Goal: Find specific page/section: Find specific page/section

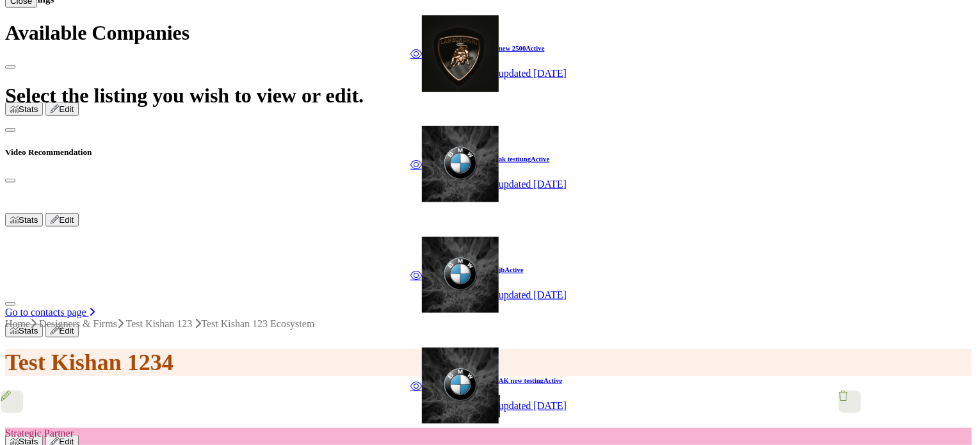
scroll to position [576, 0]
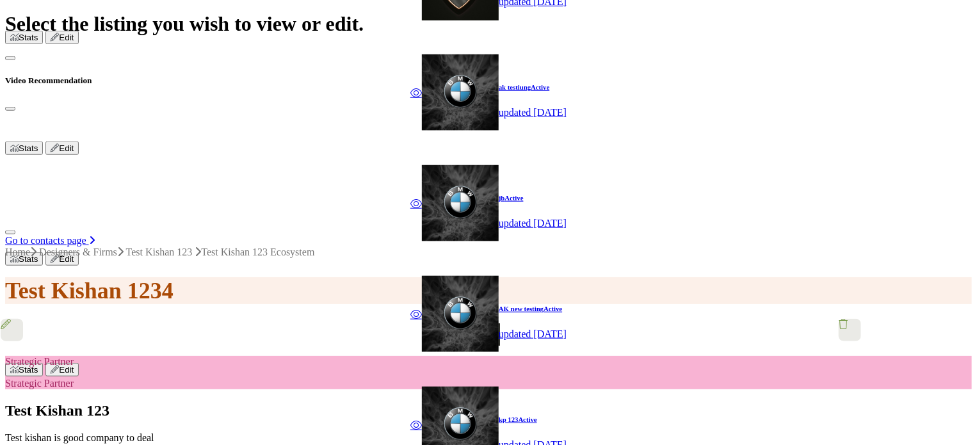
scroll to position [512, 0]
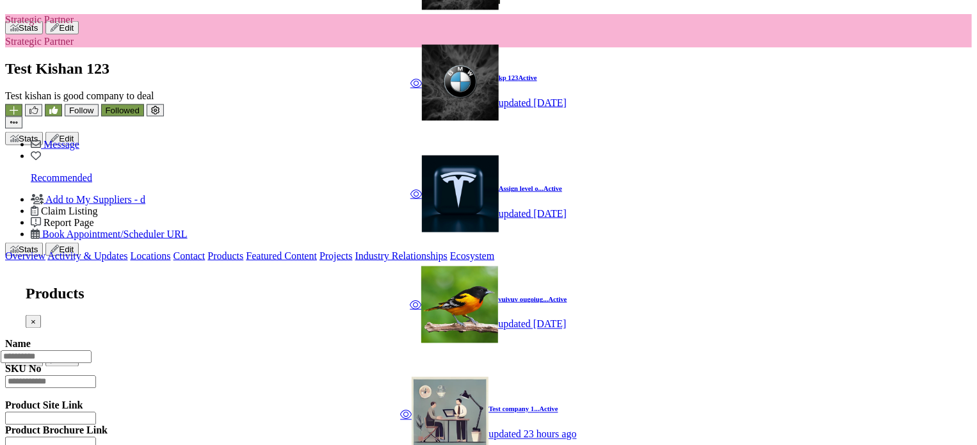
scroll to position [1323, 0]
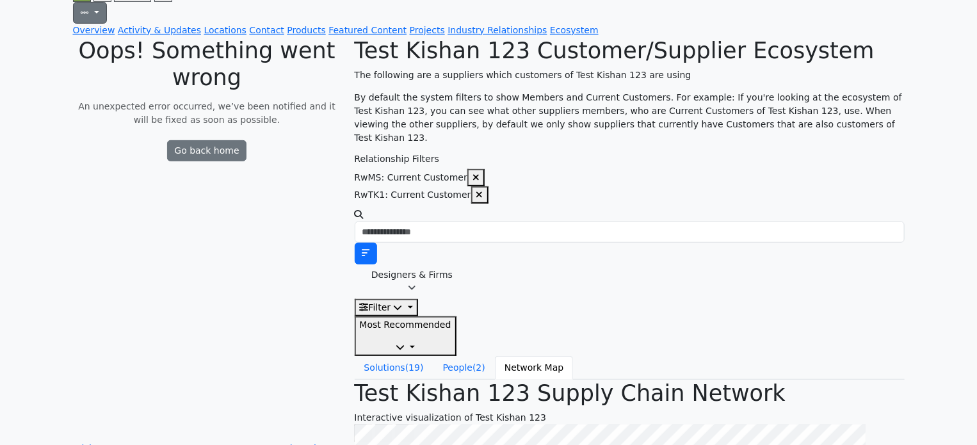
scroll to position [276, 0]
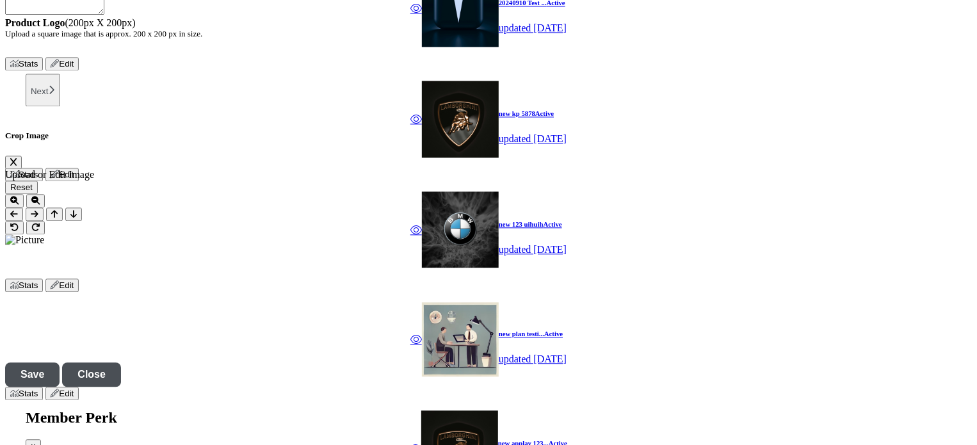
scroll to position [1417, 0]
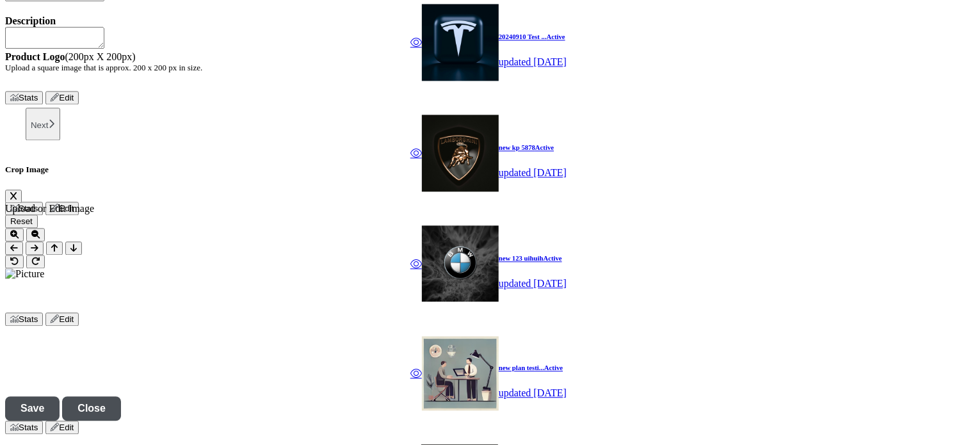
scroll to position [1353, 0]
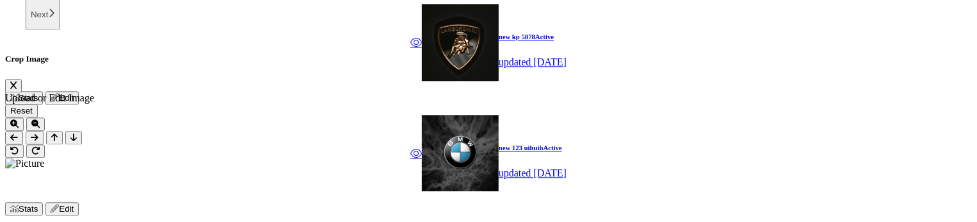
scroll to position [1509, 0]
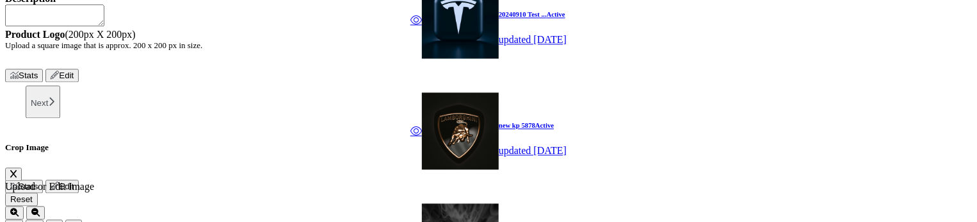
scroll to position [1510, 0]
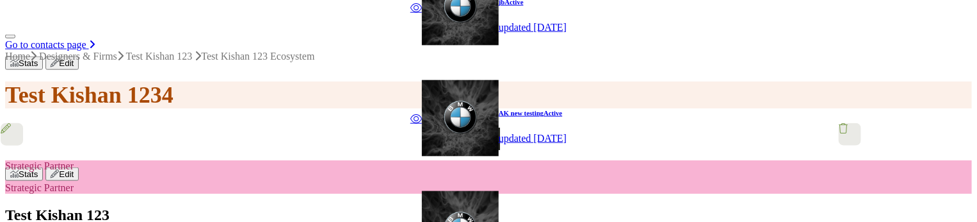
scroll to position [832, 0]
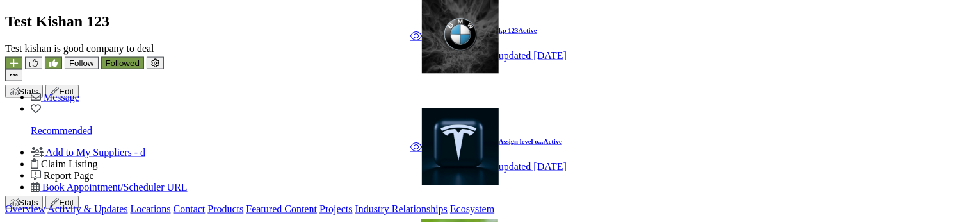
scroll to position [960, 0]
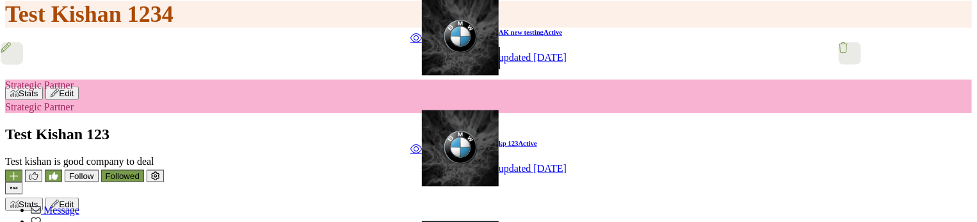
scroll to position [832, 0]
